Goal: Transaction & Acquisition: Purchase product/service

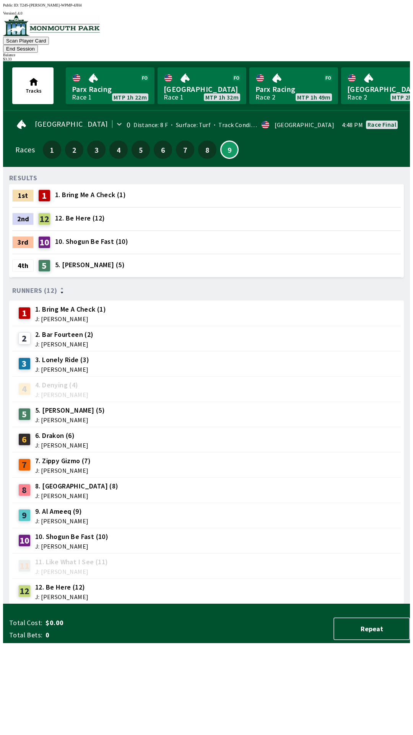
click at [38, 45] on button "End Session" at bounding box center [20, 49] width 35 height 8
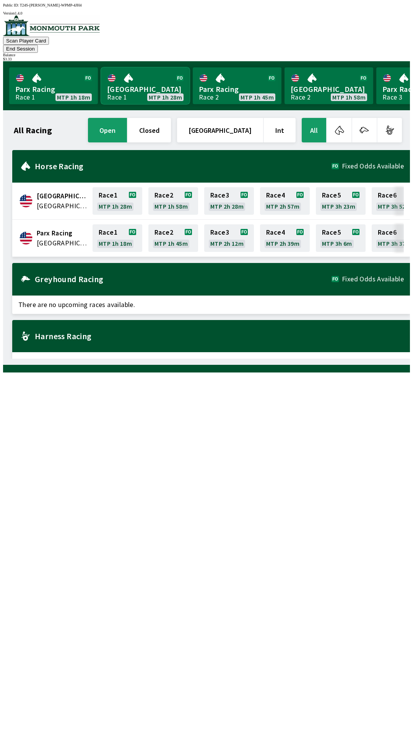
click at [132, 83] on link "Monmouth Park Race 1 MTP 1h 28m" at bounding box center [145, 85] width 89 height 37
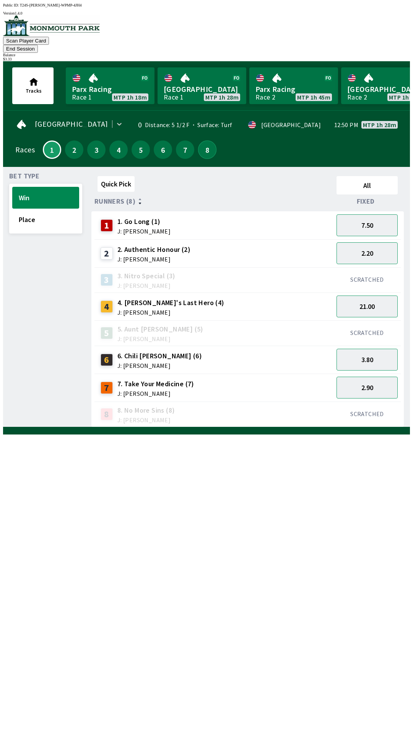
click at [203, 142] on button "8" at bounding box center [207, 149] width 18 height 18
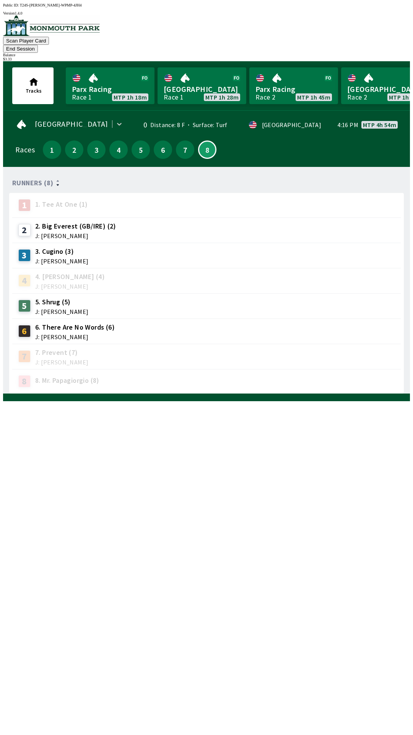
click at [62, 258] on span "J: [PERSON_NAME]" at bounding box center [61, 261] width 53 height 6
click at [36, 258] on span "J: [PERSON_NAME]" at bounding box center [61, 261] width 53 height 6
click at [183, 145] on button "7" at bounding box center [185, 149] width 18 height 18
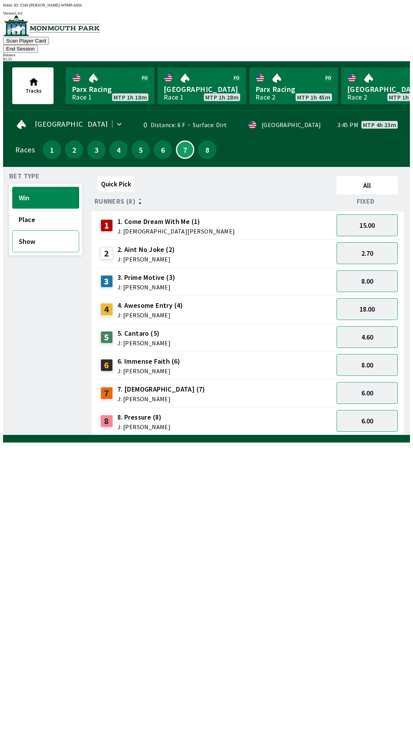
click at [36, 233] on button "Show" at bounding box center [45, 241] width 67 height 22
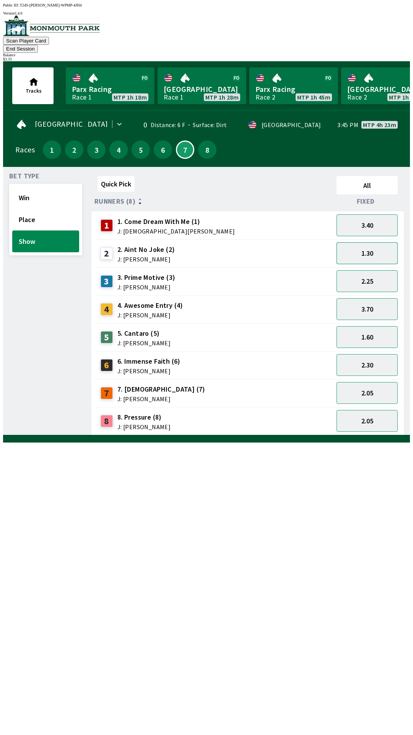
click at [378, 244] on button "1.30" at bounding box center [367, 253] width 61 height 22
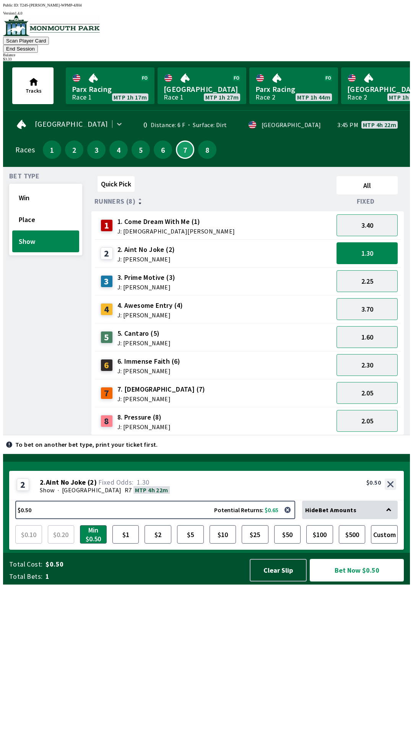
click at [349, 581] on button "Bet Now $0.50" at bounding box center [357, 570] width 94 height 23
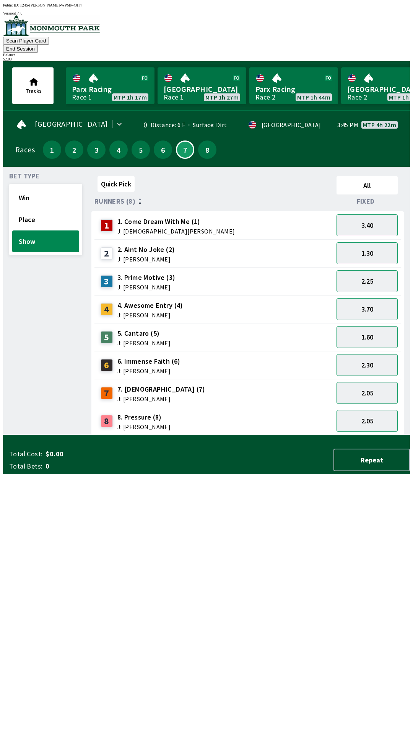
click at [12, 435] on div "Bet Type Win Place Show" at bounding box center [45, 304] width 73 height 262
click at [158, 140] on button "6" at bounding box center [163, 149] width 18 height 18
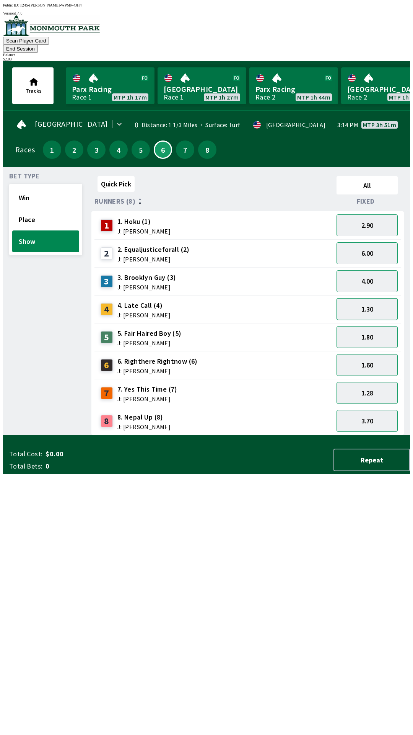
click at [374, 298] on button "1.30" at bounding box center [367, 309] width 61 height 22
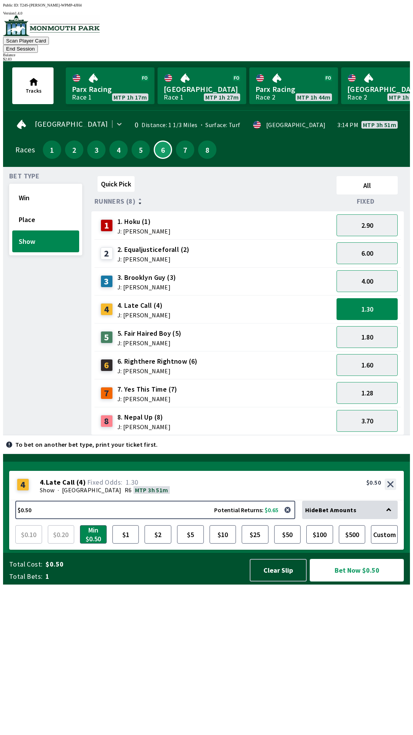
click at [350, 581] on button "Bet Now $0.50" at bounding box center [357, 570] width 94 height 23
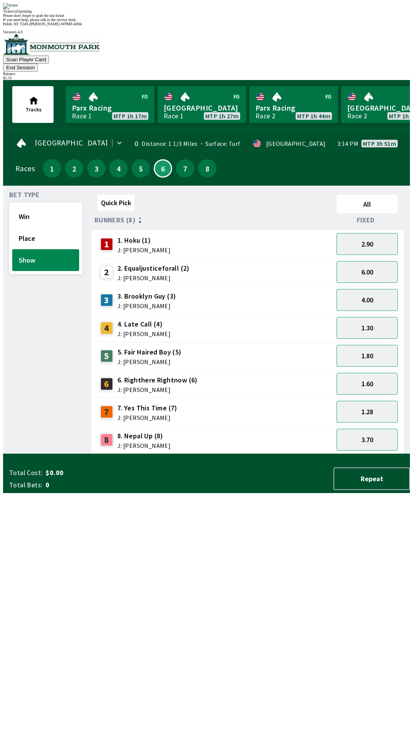
click at [22, 440] on div "Bet Type Win Place Show" at bounding box center [45, 323] width 73 height 262
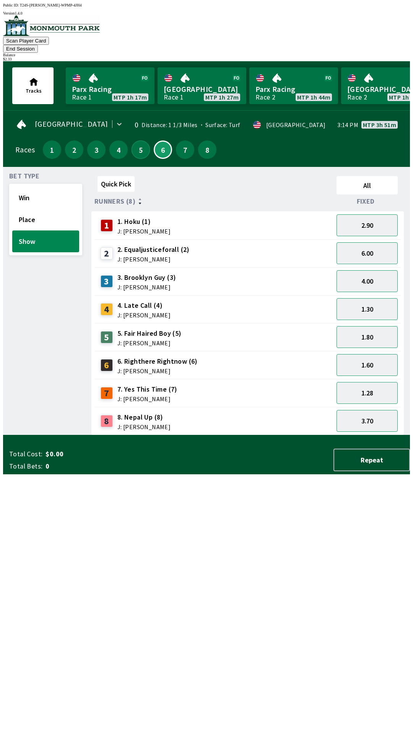
click at [137, 141] on button "5" at bounding box center [141, 149] width 18 height 18
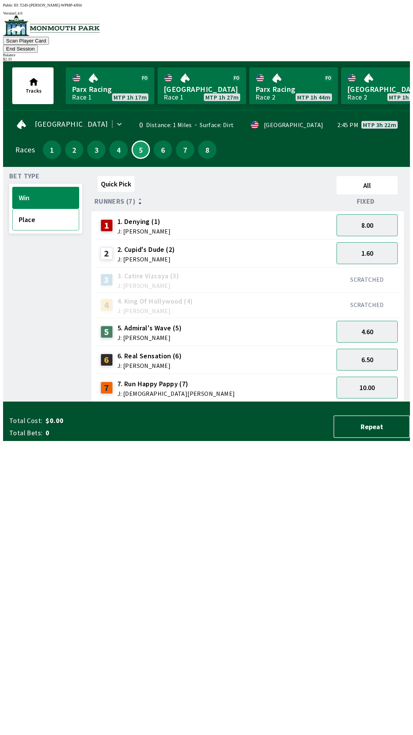
click at [42, 211] on button "Place" at bounding box center [45, 219] width 67 height 22
click at [116, 142] on button "4" at bounding box center [118, 149] width 18 height 18
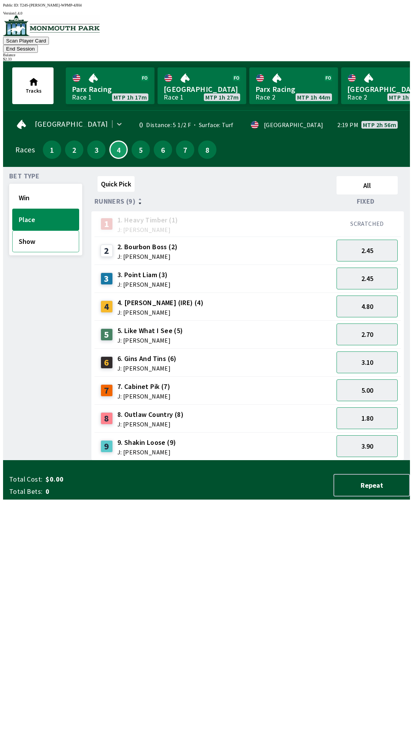
click at [49, 230] on button "Show" at bounding box center [45, 241] width 67 height 22
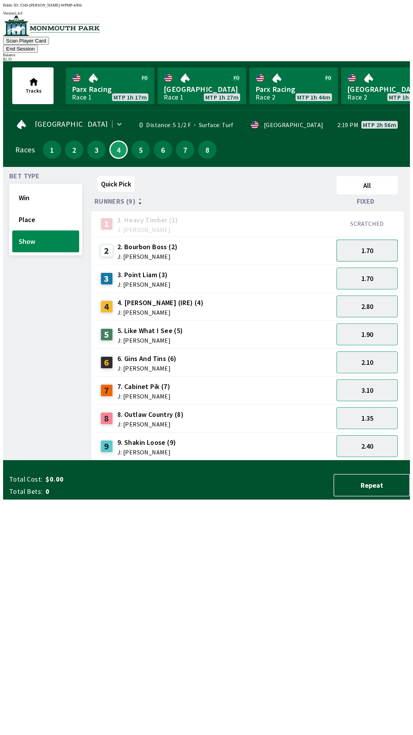
click at [372, 239] on button "1.70" at bounding box center [367, 250] width 61 height 22
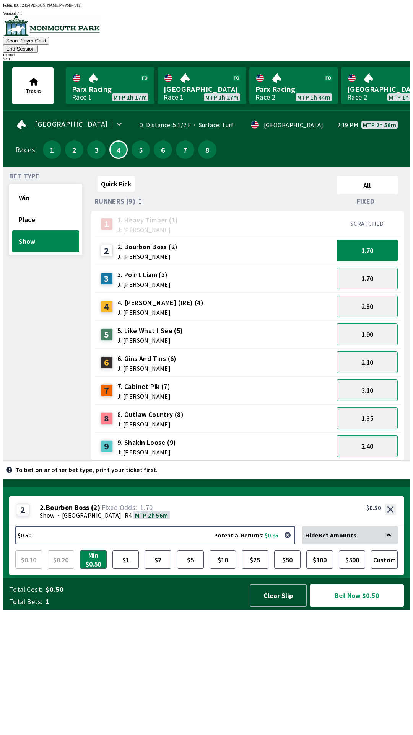
click at [355, 606] on button "Bet Now $0.50" at bounding box center [357, 595] width 94 height 23
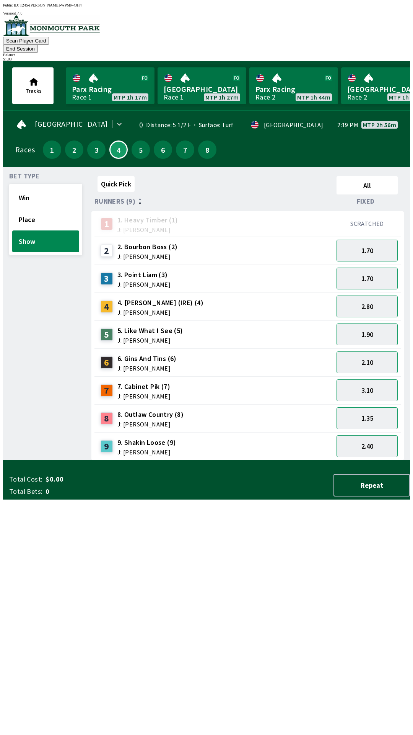
click at [22, 362] on div "Bet Type Win Place Show" at bounding box center [45, 316] width 73 height 287
click at [91, 140] on button "3" at bounding box center [96, 149] width 18 height 18
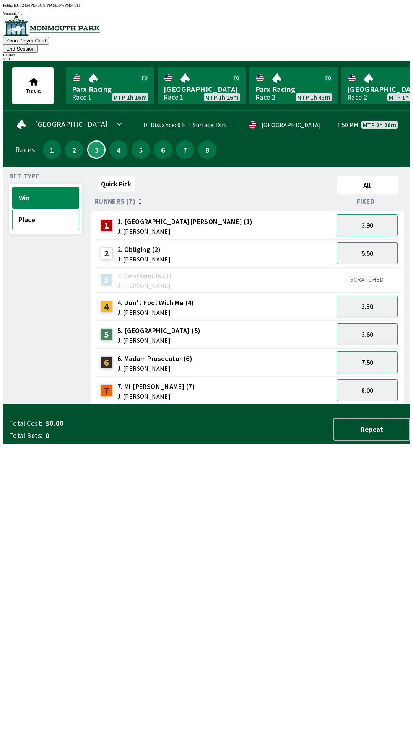
click at [50, 211] on button "Place" at bounding box center [45, 219] width 67 height 22
click at [375, 326] on button "1.90" at bounding box center [367, 334] width 61 height 22
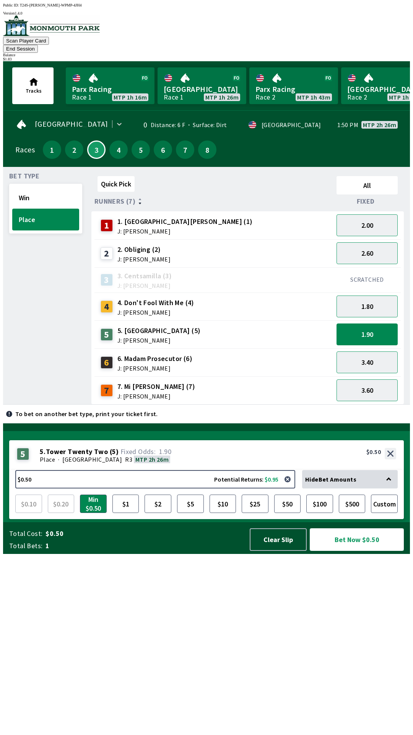
click at [351, 550] on button "Bet Now $0.50" at bounding box center [357, 539] width 94 height 23
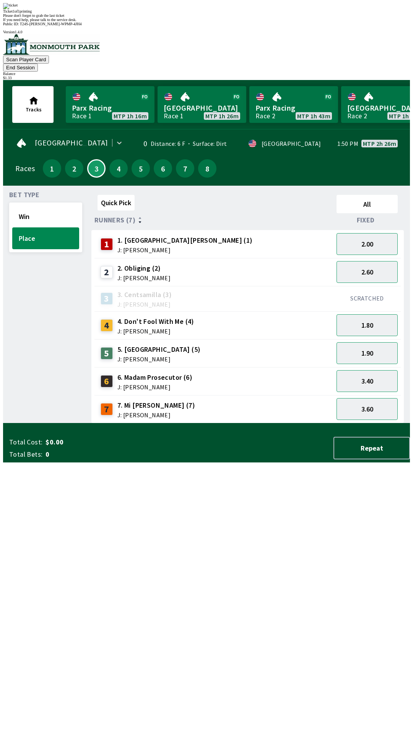
click at [28, 336] on div "Bet Type Win Place" at bounding box center [45, 307] width 73 height 231
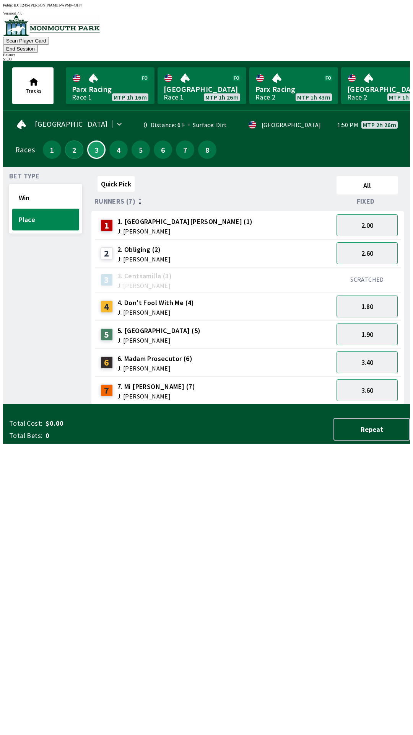
click at [69, 140] on button "2" at bounding box center [74, 149] width 18 height 18
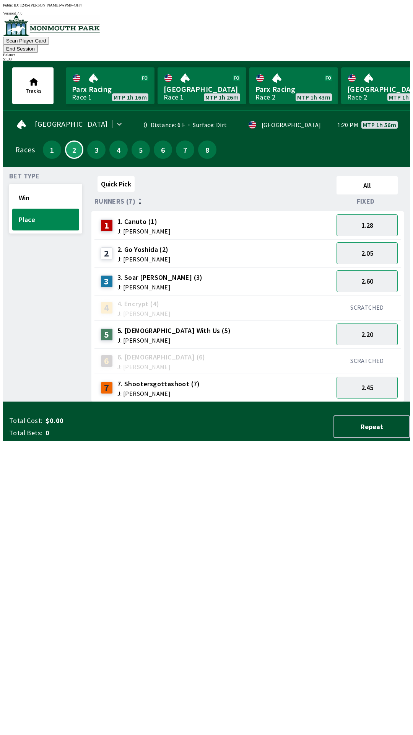
click at [38, 45] on button "End Session" at bounding box center [20, 49] width 35 height 8
